Goal: Check status: Check status

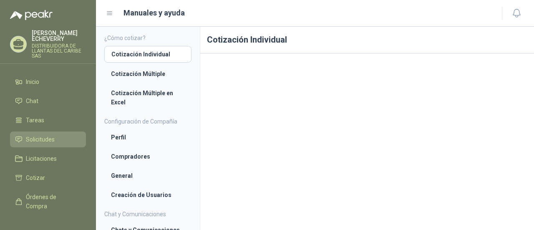
click at [42, 141] on span "Solicitudes" at bounding box center [40, 139] width 29 height 9
click at [37, 135] on span "Solicitudes" at bounding box center [40, 139] width 29 height 9
click at [31, 136] on span "Solicitudes" at bounding box center [40, 139] width 29 height 9
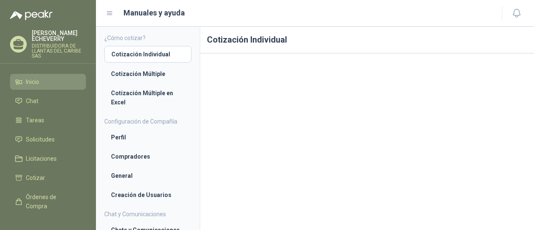
click at [31, 81] on span "Inicio" at bounding box center [32, 81] width 13 height 9
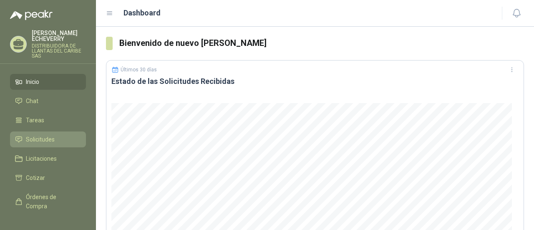
click at [32, 144] on link "Solicitudes" at bounding box center [48, 139] width 76 height 16
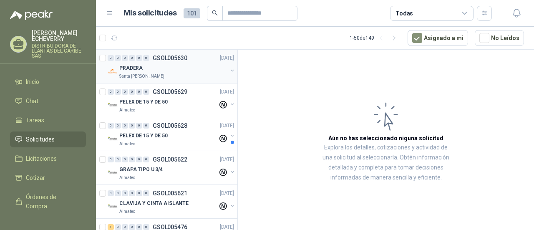
click at [196, 70] on div "PRADERA" at bounding box center [173, 68] width 108 height 10
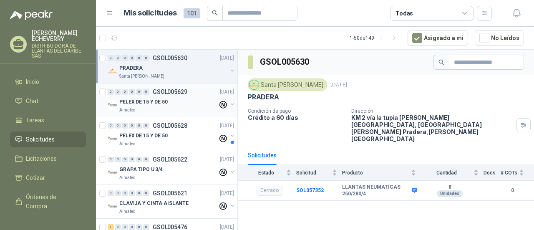
click at [157, 107] on div "Almatec" at bounding box center [168, 110] width 98 height 7
click at [206, 97] on div "PELEX DE 15 Y DE 50" at bounding box center [168, 102] width 98 height 10
click at [198, 107] on div "Almatec" at bounding box center [168, 110] width 98 height 7
click at [229, 103] on button "button" at bounding box center [232, 104] width 7 height 7
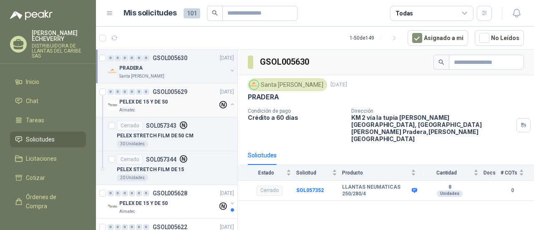
click at [229, 103] on button "button" at bounding box center [232, 104] width 7 height 7
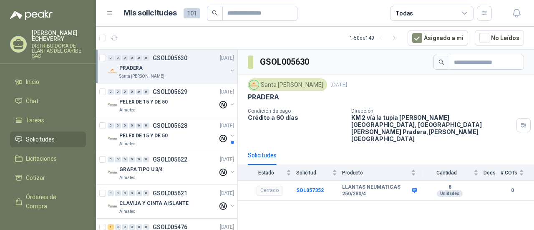
click at [229, 70] on button "button" at bounding box center [232, 70] width 7 height 7
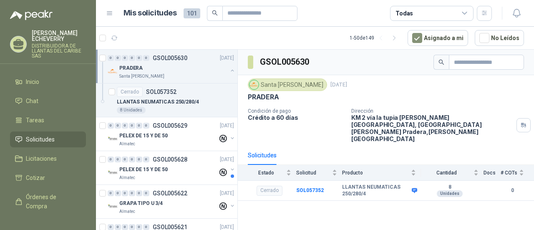
click at [229, 70] on button "button" at bounding box center [232, 70] width 7 height 7
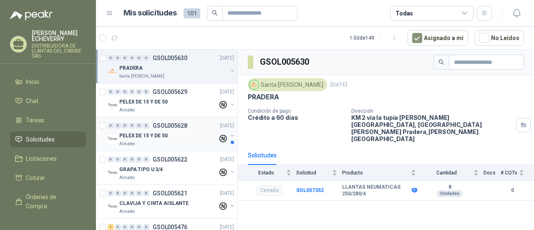
scroll to position [125, 0]
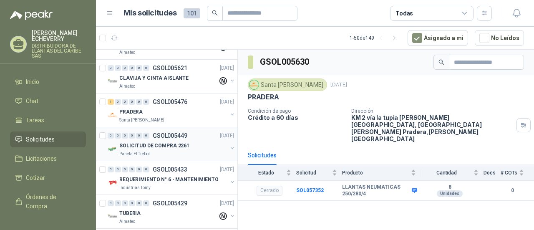
click at [229, 145] on div at bounding box center [232, 149] width 7 height 8
click at [205, 135] on div "0 0 0 0 0 0 GSOL005449 [DATE]" at bounding box center [172, 136] width 128 height 10
click at [229, 148] on button "button" at bounding box center [232, 148] width 7 height 7
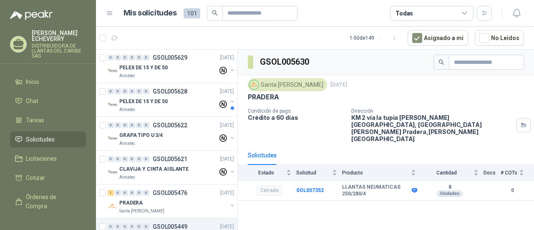
scroll to position [0, 0]
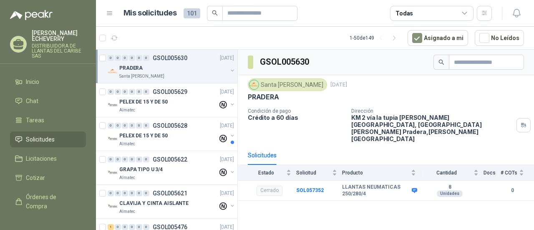
click at [181, 70] on div "PRADERA" at bounding box center [173, 68] width 108 height 10
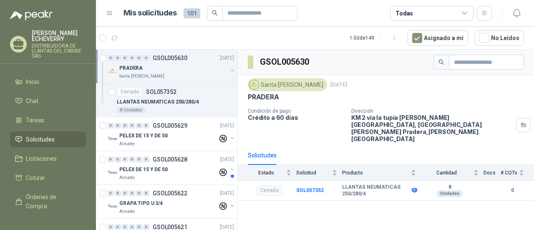
click at [229, 69] on button "button" at bounding box center [232, 70] width 7 height 7
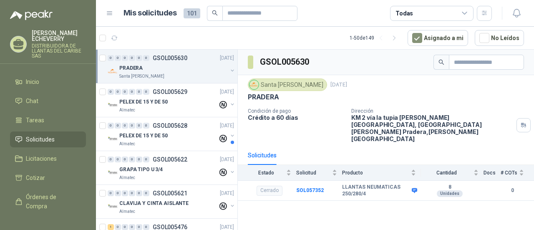
drag, startPoint x: 192, startPoint y: 62, endPoint x: 335, endPoint y: 204, distance: 201.5
click at [335, 204] on div "GSOL005630 [GEOGRAPHIC_DATA][PERSON_NAME] [DATE] PRADERA Condición de pago Créd…" at bounding box center [386, 141] width 296 height 183
